Goal: Use online tool/utility: Utilize a website feature to perform a specific function

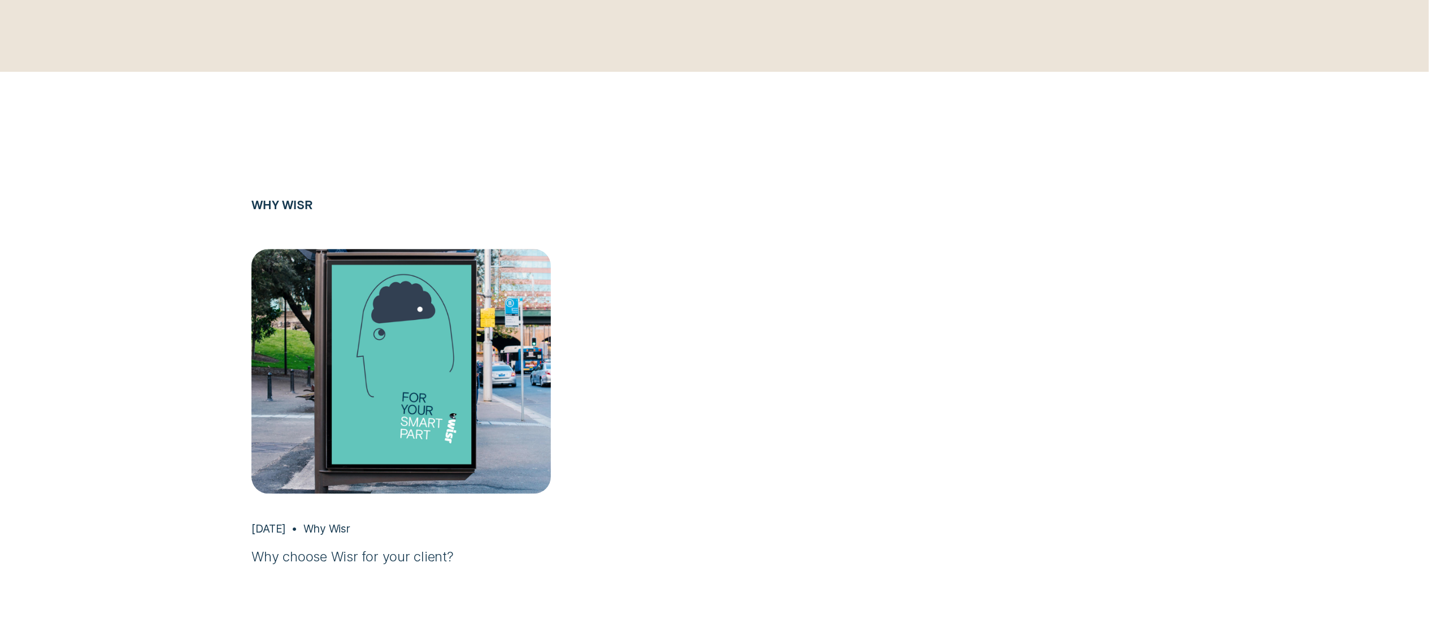
scroll to position [2352, 0]
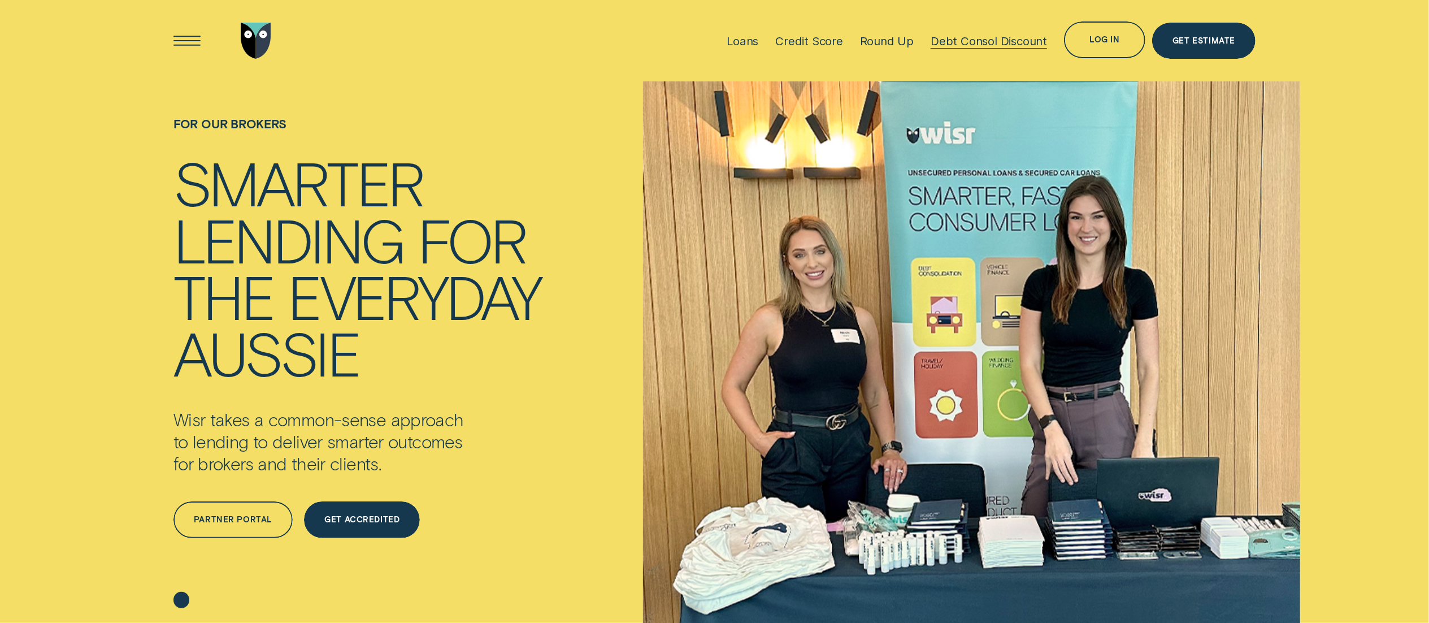
click at [973, 44] on div "Debt Consol Discount" at bounding box center [989, 41] width 116 height 14
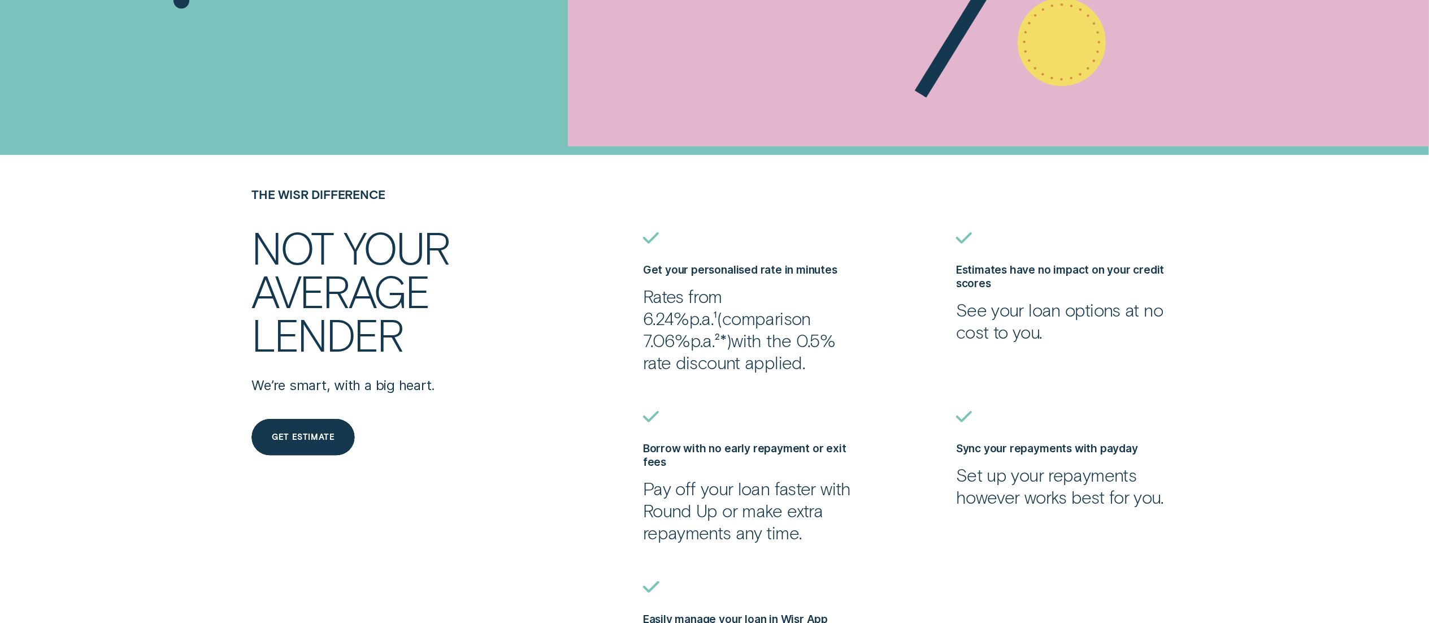
scroll to position [348, 0]
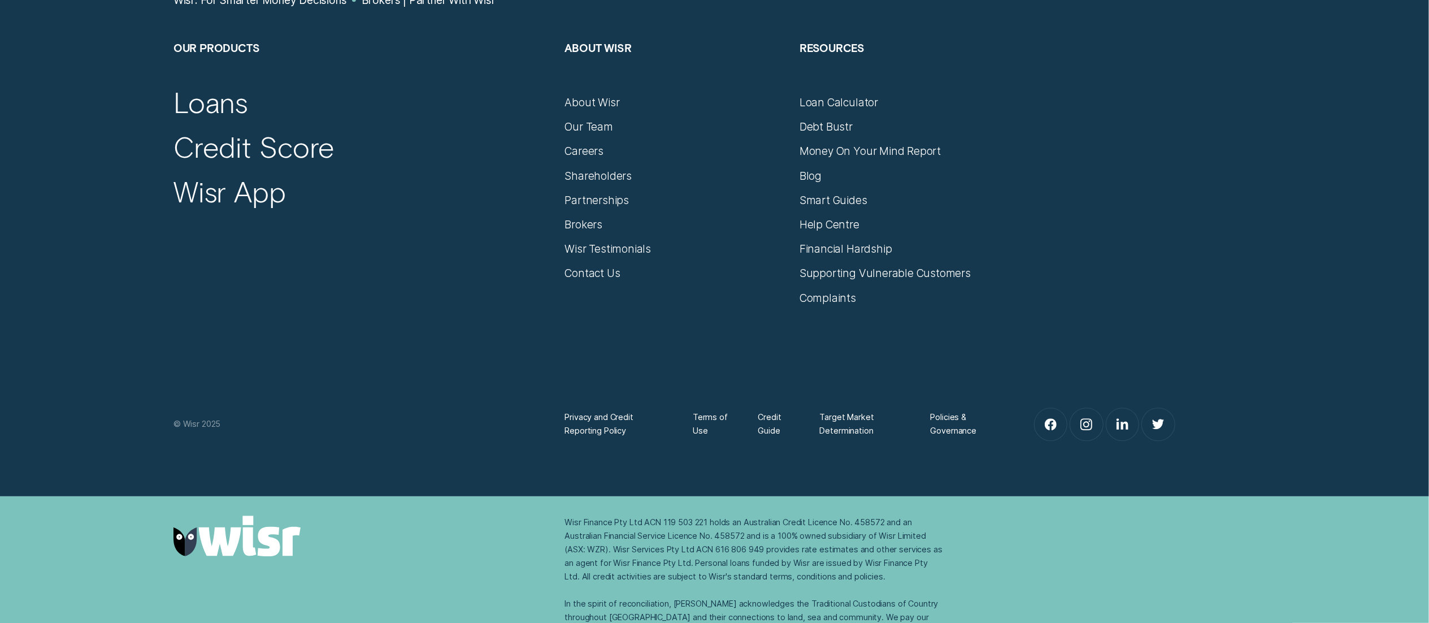
scroll to position [7454, 0]
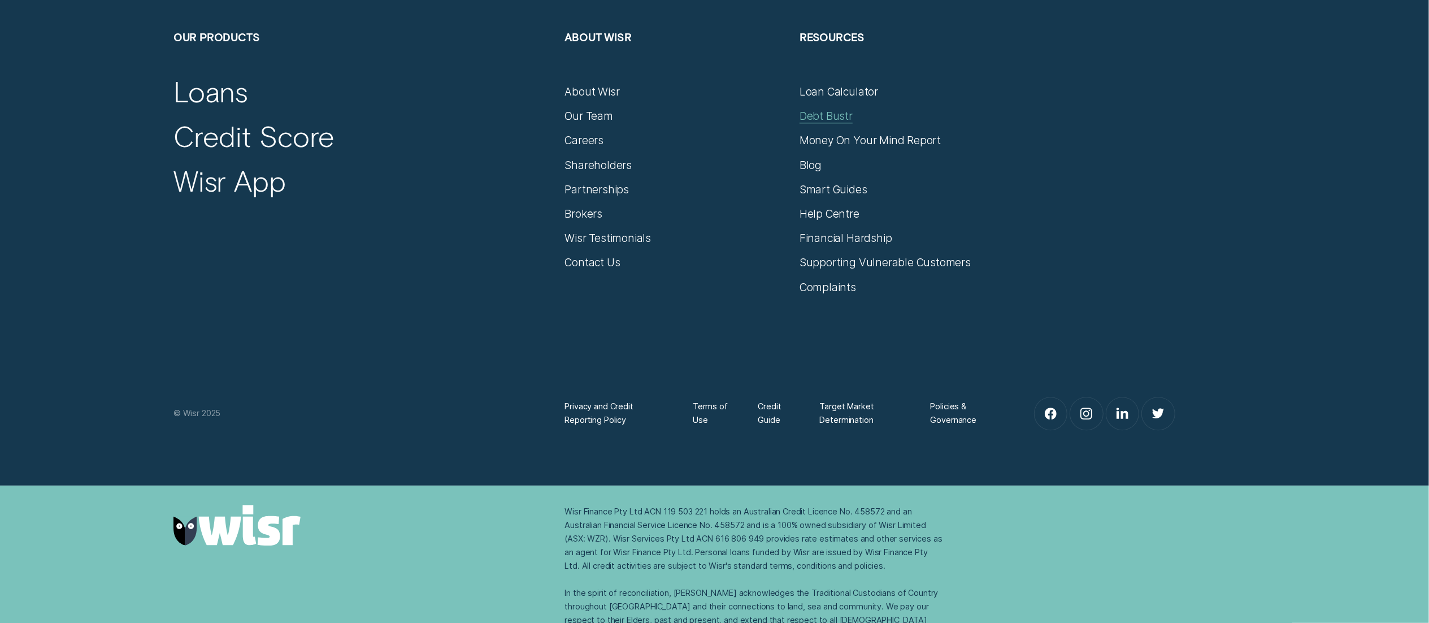
click at [839, 123] on div "Debt Bustr" at bounding box center [826, 123] width 53 height 1
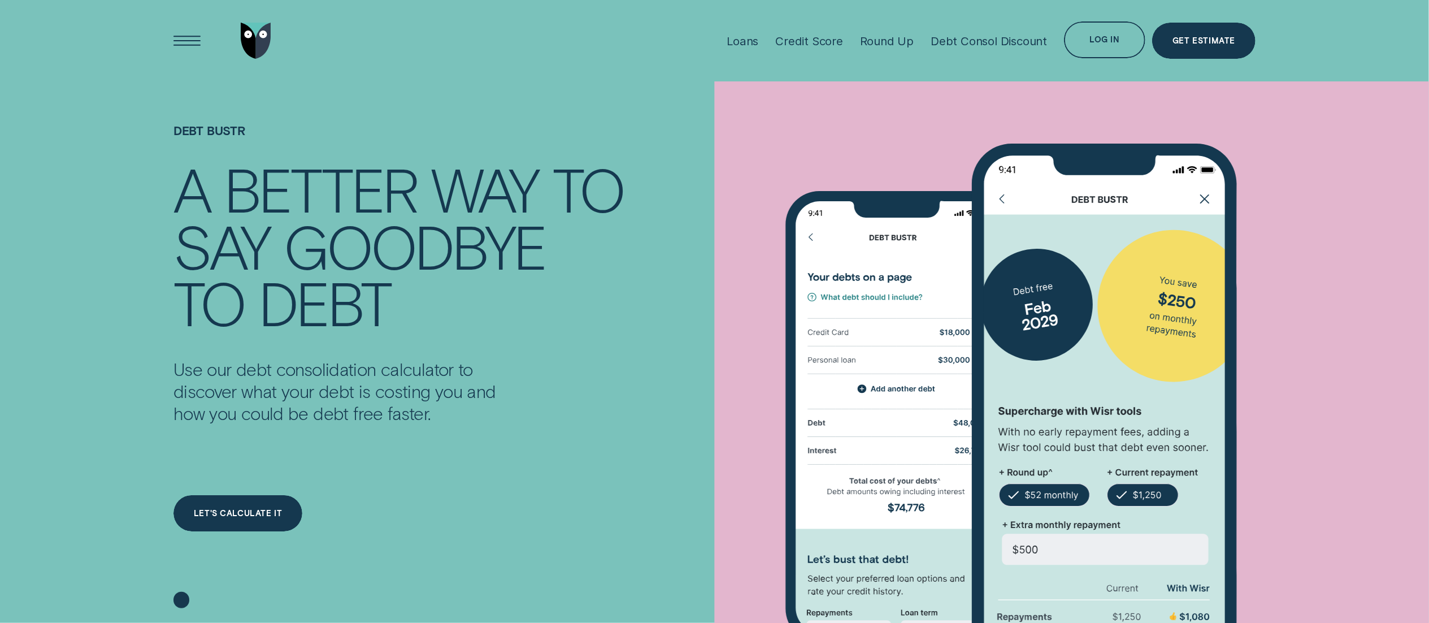
click at [218, 146] on h1 "DEBT BUSTR" at bounding box center [399, 141] width 450 height 37
